Goal: Information Seeking & Learning: Learn about a topic

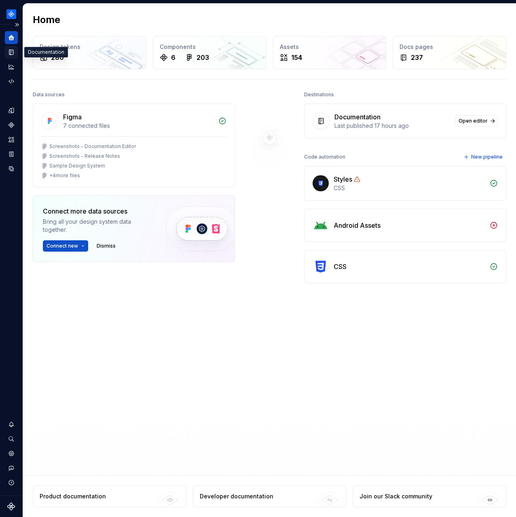
click at [9, 50] on icon "Documentation" at bounding box center [11, 52] width 4 height 5
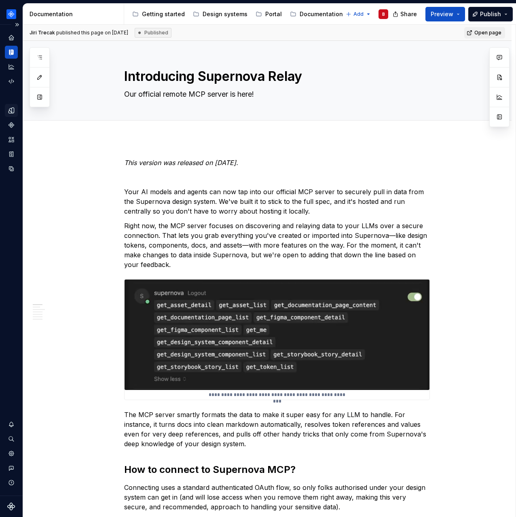
click at [13, 114] on icon "Design tokens" at bounding box center [11, 110] width 7 height 7
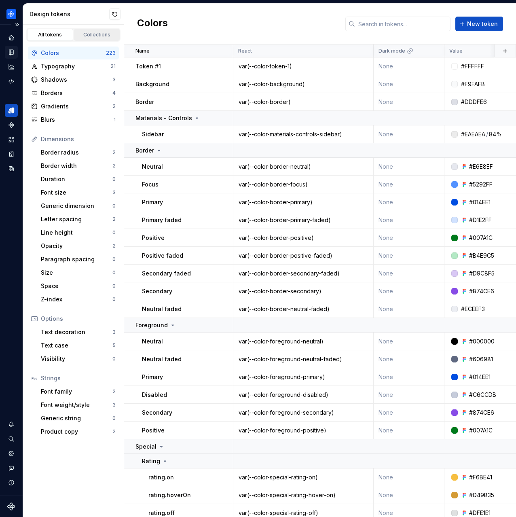
click at [85, 30] on link "Collections" at bounding box center [97, 35] width 46 height 12
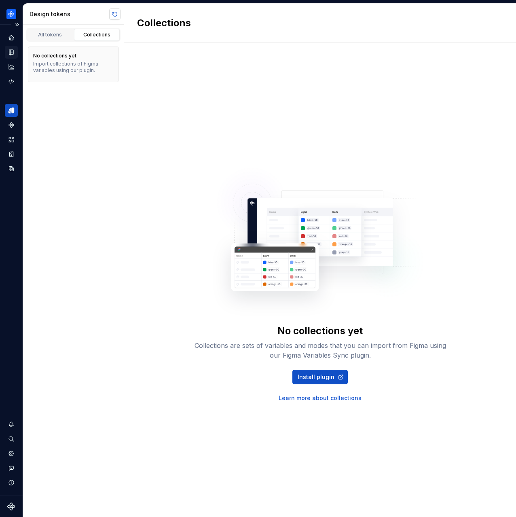
click at [114, 14] on button "button" at bounding box center [114, 13] width 11 height 11
click at [13, 17] on html "Product documentation B Dataset Default Design tokens All tokens Collections No…" at bounding box center [258, 258] width 516 height 517
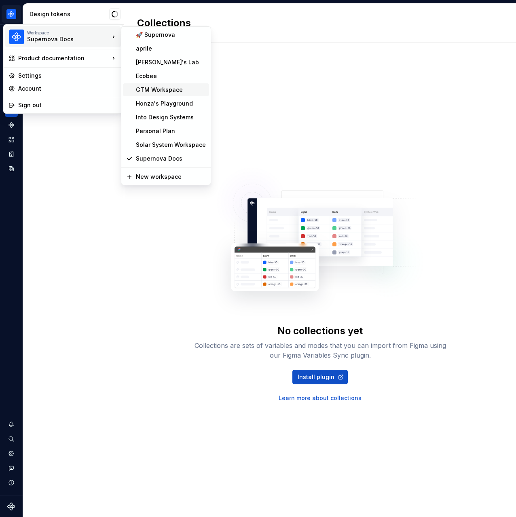
click at [175, 89] on div "GTM Workspace" at bounding box center [171, 90] width 70 height 8
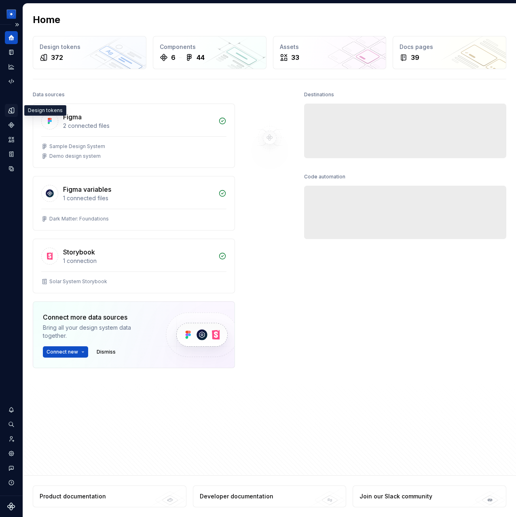
click at [13, 110] on icon "Design tokens" at bounding box center [13, 110] width 2 height 5
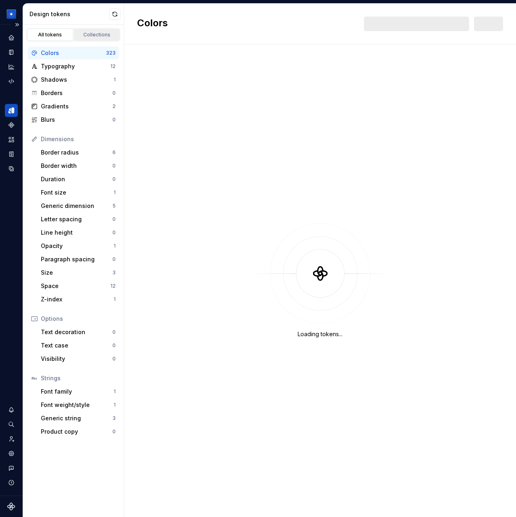
click at [93, 36] on div "Collections" at bounding box center [97, 35] width 40 height 6
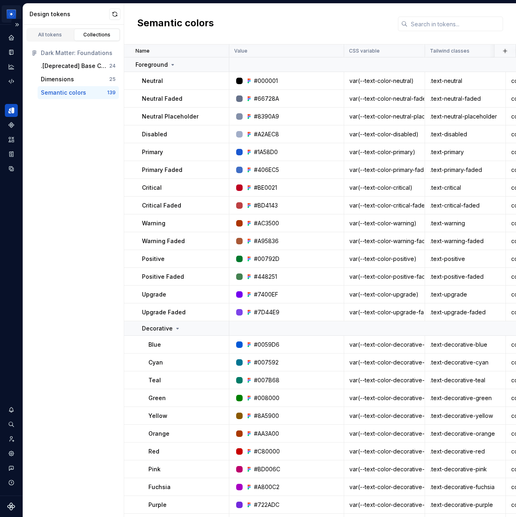
click at [13, 18] on html "[PERSON_NAME] Design System B Dataset Brand A Design tokens All tokens Collecti…" at bounding box center [258, 258] width 516 height 517
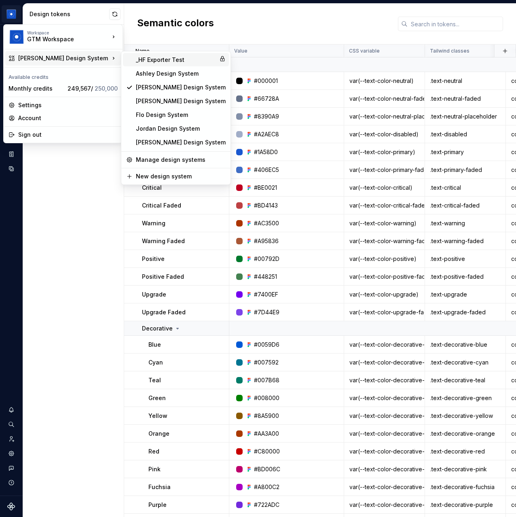
click at [165, 60] on div "_HF Exporter Test" at bounding box center [176, 60] width 80 height 8
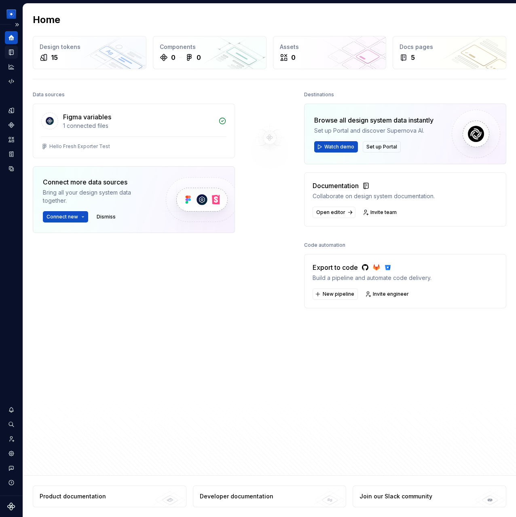
click at [10, 51] on icon "Documentation" at bounding box center [11, 52] width 4 height 5
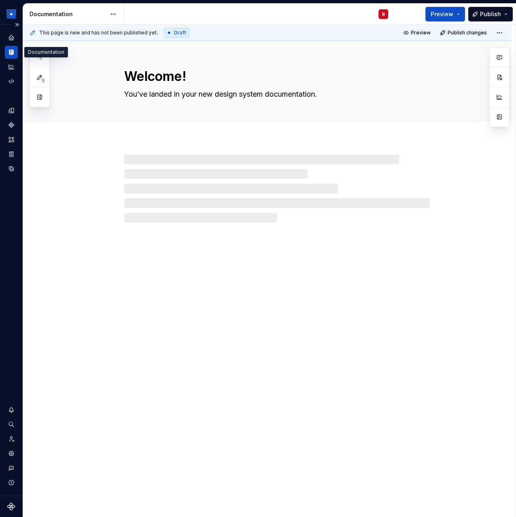
type textarea "*"
click at [13, 114] on div "Design tokens" at bounding box center [11, 110] width 13 height 13
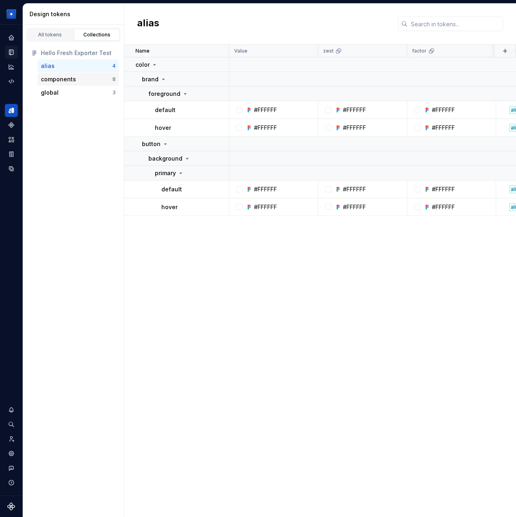
click at [76, 80] on div "components" at bounding box center [77, 79] width 72 height 8
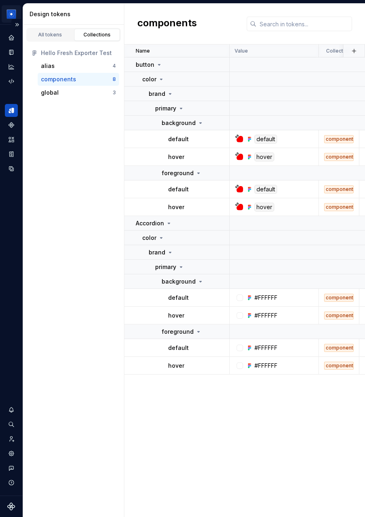
click at [13, 16] on html "_HF Exporter Test B Design system data Design tokens All tokens Collections Hel…" at bounding box center [182, 258] width 365 height 517
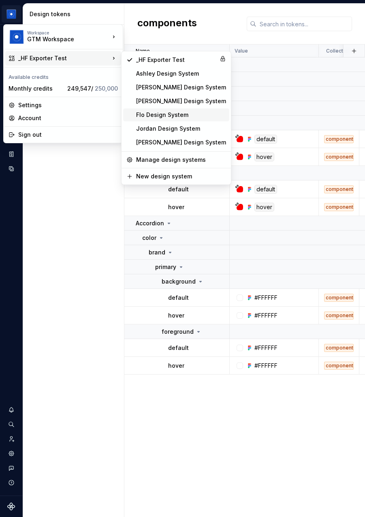
click at [166, 116] on div "Flo Design System" at bounding box center [181, 115] width 90 height 8
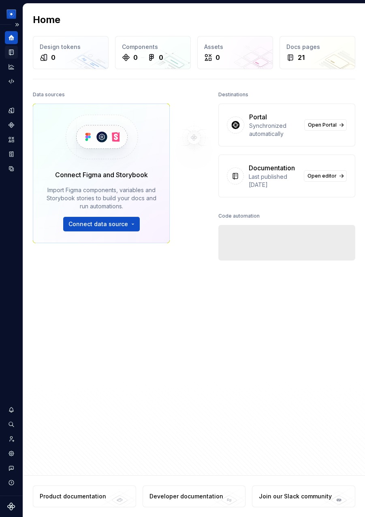
click at [9, 49] on icon "Documentation" at bounding box center [11, 52] width 7 height 7
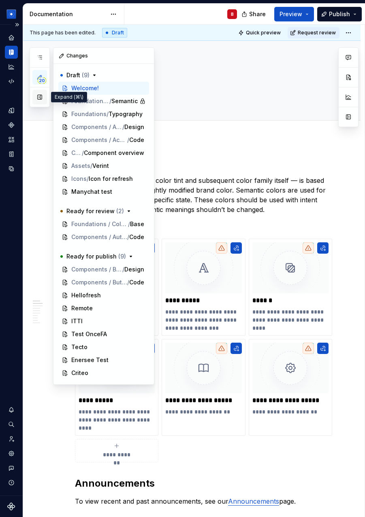
click at [40, 96] on button "button" at bounding box center [39, 97] width 15 height 15
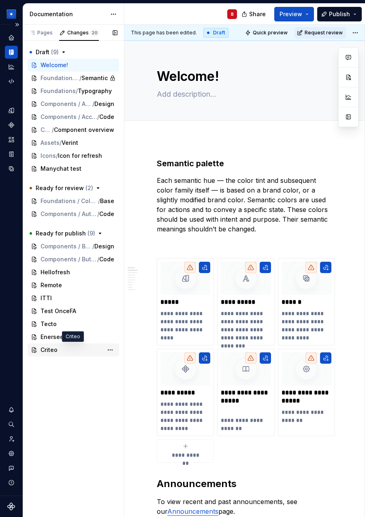
click at [56, 351] on span "Criteo" at bounding box center [48, 350] width 17 height 8
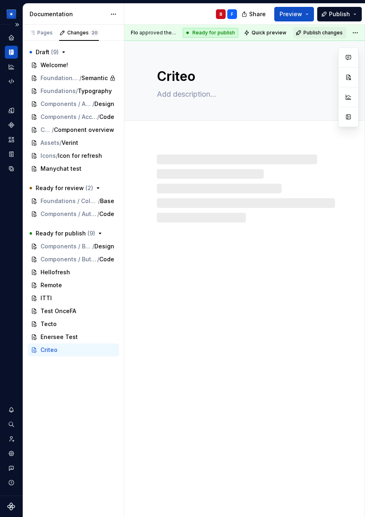
type textarea "*"
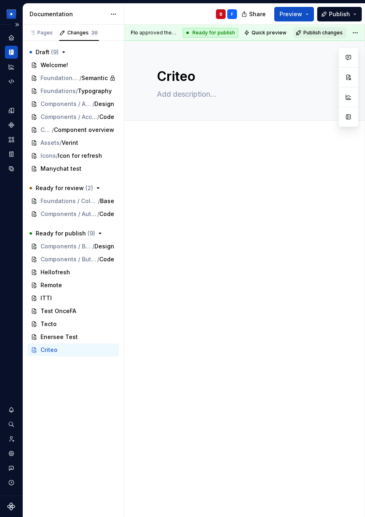
click at [173, 150] on div at bounding box center [245, 245] width 243 height 215
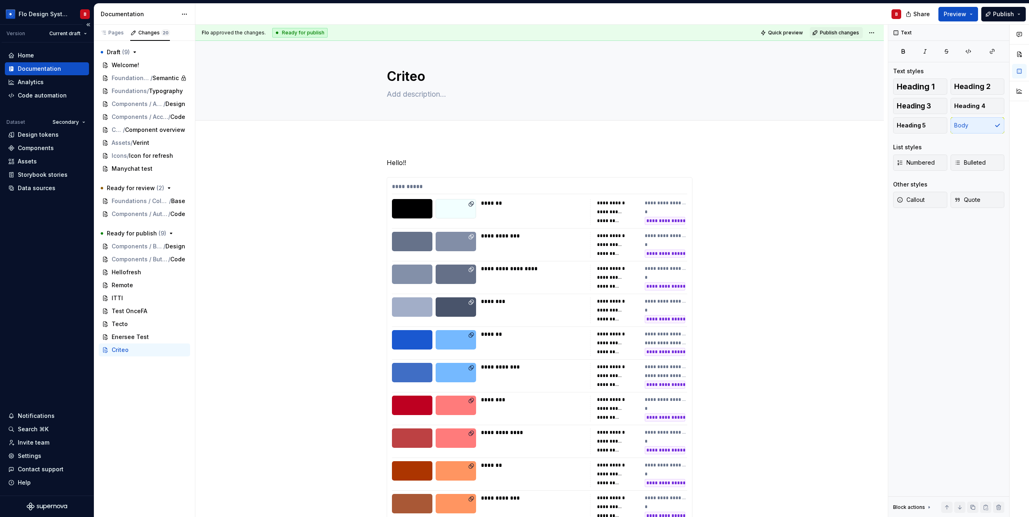
type textarea "*"
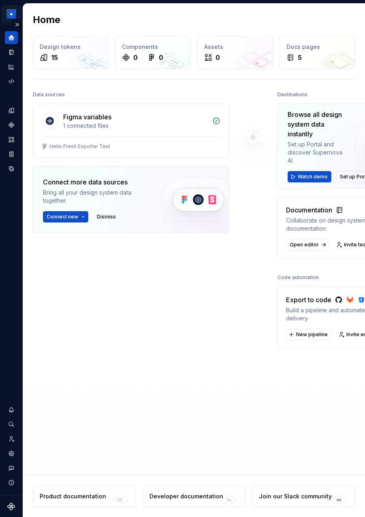
click at [10, 18] on html "_HF Exporter Test B Design system data Home Design tokens 15 Components 0 0 Ass…" at bounding box center [182, 258] width 365 height 517
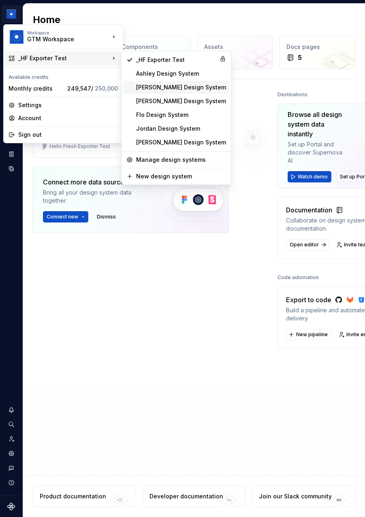
click at [155, 89] on div "[PERSON_NAME] Design System" at bounding box center [181, 87] width 90 height 8
